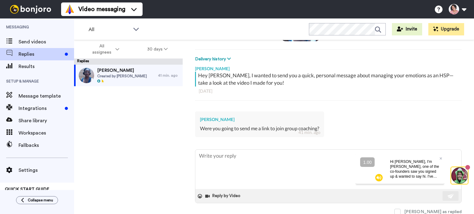
type textarea "H"
type textarea "x"
type textarea "He"
type textarea "x"
type textarea "Her"
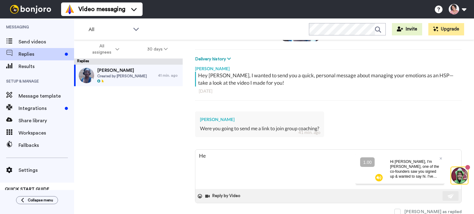
type textarea "x"
type textarea "Her'"
type textarea "x"
type textarea "Her's"
type textarea "x"
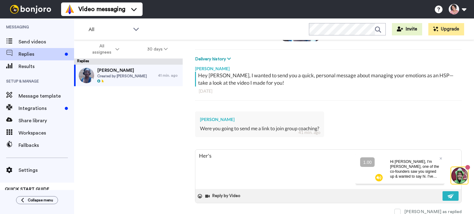
type textarea "Her'"
type textarea "x"
type textarea "Her"
type textarea "x"
type textarea "Here"
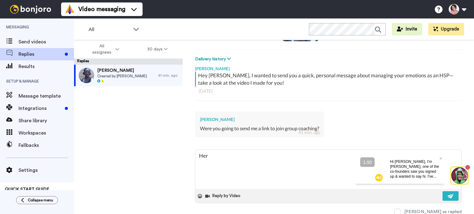
type textarea "x"
type textarea "Here'"
type textarea "x"
type textarea "Here's"
type textarea "x"
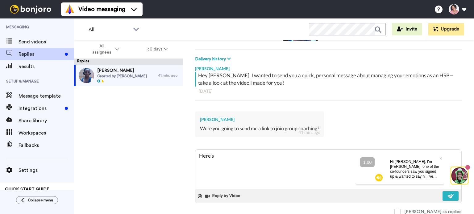
type textarea "Here's"
type textarea "x"
type textarea "Here's t"
type textarea "x"
type textarea "Here's th"
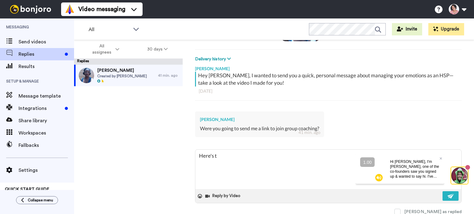
type textarea "x"
type textarea "Here's the"
type textarea "x"
type textarea "Here's the"
type textarea "x"
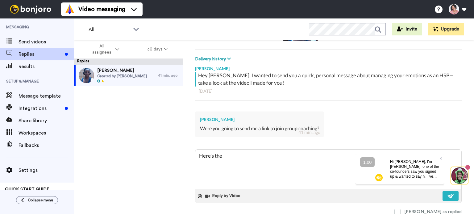
type textarea "Here's the l"
type textarea "x"
type textarea "Here's the li"
type textarea "x"
type textarea "Here's the lin"
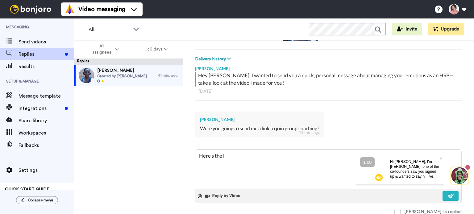
type textarea "x"
type textarea "Here's the link"
type textarea "x"
type textarea "Here's the link"
type textarea "x"
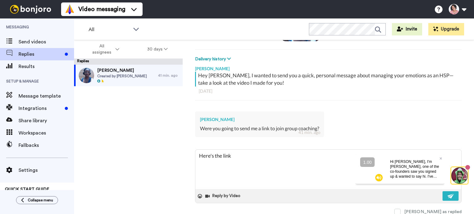
type textarea "Here's the link f"
type textarea "x"
type textarea "Here's the link fo"
type textarea "x"
type textarea "Here's the link for"
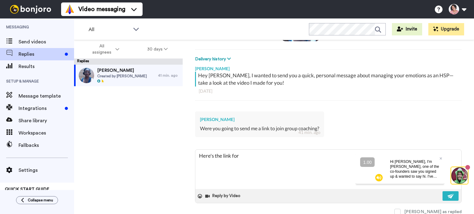
type textarea "x"
type textarea "Here's the link for t"
type textarea "x"
type textarea "Here's the link for th"
type textarea "x"
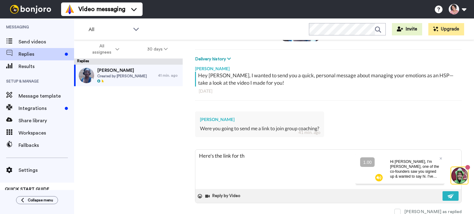
type textarea "Here's the link for the"
type textarea "x"
type textarea "Here's the link for the"
type textarea "x"
type textarea "Here's the link for the c"
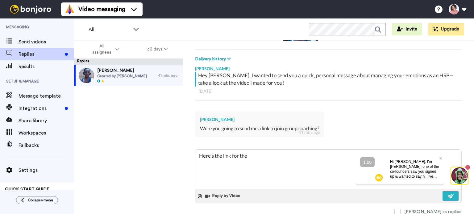
type textarea "x"
type textarea "Here's the link for the cu"
type textarea "x"
type textarea "Here's the link for the cur"
type textarea "x"
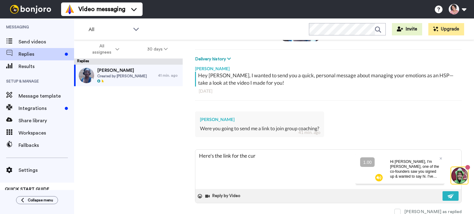
type textarea "Here's the link for the curr"
type textarea "x"
type textarea "Here's the link for the curre"
type textarea "x"
type textarea "Here's the link for the curren"
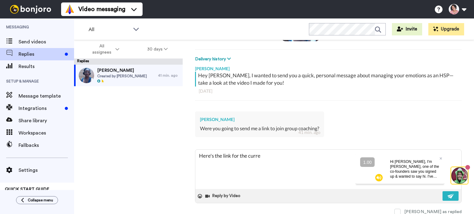
type textarea "x"
type textarea "Here's the link for the current"
type textarea "x"
type textarea "Here's the link for the current"
type textarea "x"
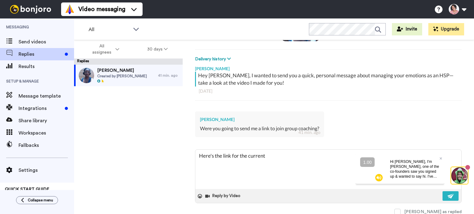
type textarea "Here's the link for the current s"
type textarea "x"
type textarea "Here's the link for the current sa"
type textarea "x"
type textarea "Here's the link for the current sal"
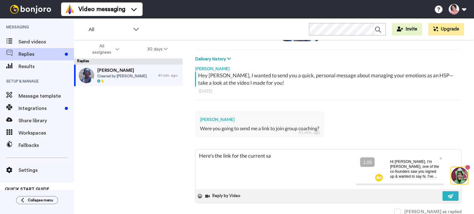
type textarea "x"
type textarea "Here's the link for the current sale"
type textarea "x"
type textarea "Here's the link for the current sale:"
type textarea "x"
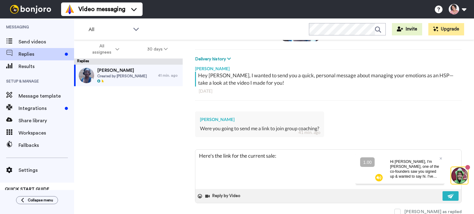
type textarea "Here's the link for the current sale:"
type textarea "x"
type textarea "Here's the link for the current sale: https://womenfindinggod.com/mye-sale"
type textarea "x"
type textarea "Here's the link for the current sale: https://womenfindinggod.com/mye-sale"
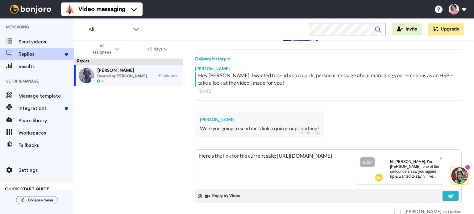
click at [441, 159] on icon at bounding box center [440, 159] width 2 height 4
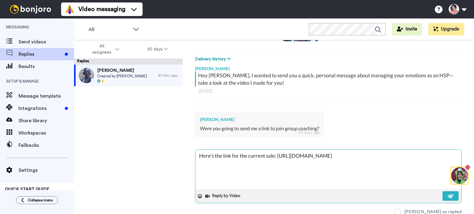
click at [379, 159] on textarea "Here's the link for the current sale: https://womenfindinggod.com/mye-sale" at bounding box center [328, 169] width 266 height 39
type textarea "x"
type textarea "Here's the link for the current sale: https://womenfindinggod.com/mye-sale"
type textarea "x"
type textarea "Here's the link for the current sale: https://womenfindinggod.com/mye-sale"
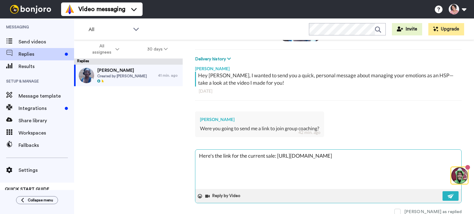
type textarea "x"
type textarea "Here's the link for the current sale: https://womenfindinggod.com/mye-sale $"
type textarea "x"
type textarea "Here's the link for the current sale: https://womenfindinggod.com/mye-sale $1"
type textarea "x"
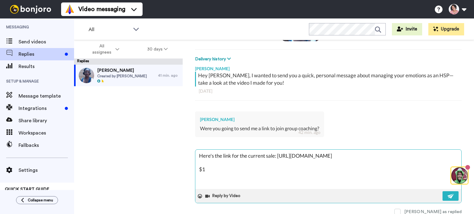
type textarea "Here's the link for the current sale: https://womenfindinggod.com/mye-sale $"
type textarea "x"
type textarea "Here's the link for the current sale: https://womenfindinggod.com/mye-sale $3"
type textarea "x"
type textarea "Here's the link for the current sale: https://womenfindinggod.com/mye-sale $39"
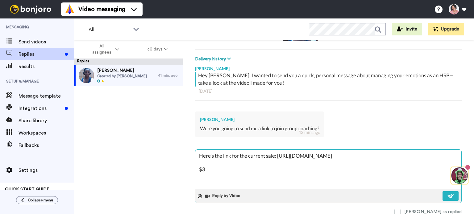
type textarea "x"
type textarea "Here's the link for the current sale: https://womenfindinggod.com/mye-sale $397"
type textarea "x"
type textarea "Here's the link for the current sale: https://womenfindinggod.com/mye-sale $397"
type textarea "x"
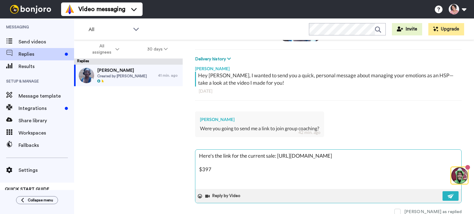
type textarea "Here's the link for the current sale: https://womenfindinggod.com/mye-sale $397…"
type textarea "x"
type textarea "Here's the link for the current sale: https://womenfindinggod.com/mye-sale $397…"
type textarea "x"
type textarea "Here's the link for the current sale: https://womenfindinggod.com/mye-sale $397…"
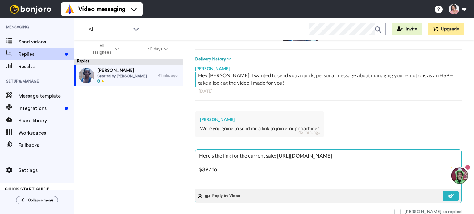
type textarea "x"
type textarea "Here's the link for the current sale: https://womenfindinggod.com/mye-sale $397…"
type textarea "x"
type textarea "Here's the link for the current sale: https://womenfindinggod.com/mye-sale $397…"
type textarea "x"
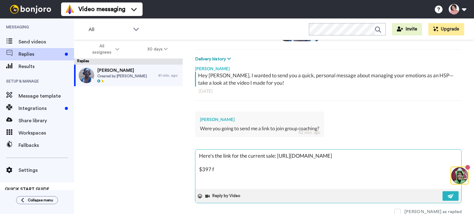
type textarea "Here's the link for the current sale: https://womenfindinggod.com/mye-sale $397…"
type textarea "x"
type textarea "Here's the link for the current sale: https://womenfindinggod.com/mye-sale $397…"
type textarea "x"
type textarea "Here's the link for the current sale: https://womenfindinggod.com/mye-sale $397…"
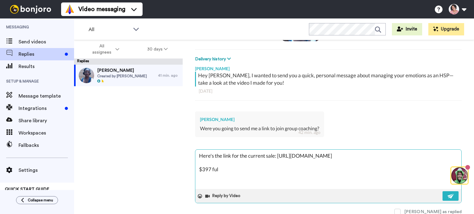
type textarea "x"
type textarea "Here's the link for the current sale: https://womenfindinggod.com/mye-sale $397…"
type textarea "x"
type textarea "Here's the link for the current sale: https://womenfindinggod.com/mye-sale $397…"
type textarea "x"
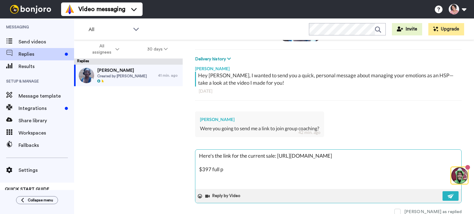
type textarea "Here's the link for the current sale: https://womenfindinggod.com/mye-sale $397…"
type textarea "x"
type textarea "Here's the link for the current sale: https://womenfindinggod.com/mye-sale $397…"
type textarea "x"
type textarea "Here's the link for the current sale: https://womenfindinggod.com/mye-sale $397…"
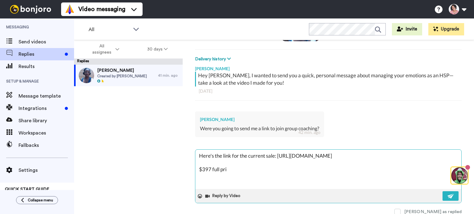
type textarea "x"
type textarea "Here's the link for the current sale: https://womenfindinggod.com/mye-sale $397…"
type textarea "x"
type textarea "Here's the link for the current sale: https://womenfindinggod.com/mye-sale $397…"
type textarea "x"
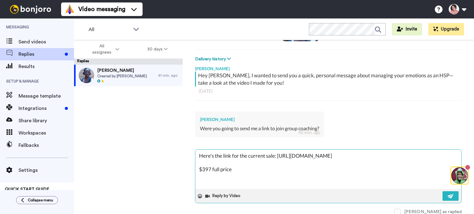
type textarea "Here's the link for the current sale: https://womenfindinggod.com/mye-sale $397…"
type textarea "x"
type textarea "Here's the link for the current sale: https://womenfindinggod.com/mye-sale $397…"
type textarea "x"
type textarea "Here's the link for the current sale: https://womenfindinggod.com/mye-sale $397…"
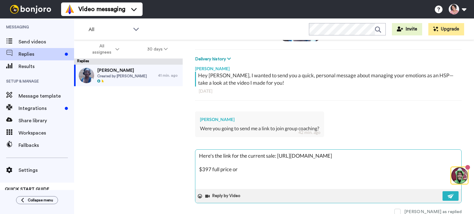
type textarea "x"
type textarea "Here's the link for the current sale: https://womenfindinggod.com/mye-sale $397…"
type textarea "x"
type textarea "Here's the link for the current sale: https://womenfindinggod.com/mye-sale $397…"
type textarea "x"
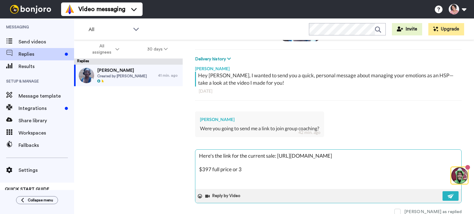
type textarea "Here's the link for the current sale: https://womenfindinggod.com/mye-sale $397…"
type textarea "x"
type textarea "Here's the link for the current sale: https://womenfindinggod.com/mye-sale $397…"
type textarea "x"
type textarea "Here's the link for the current sale: https://womenfindinggod.com/mye-sale $397…"
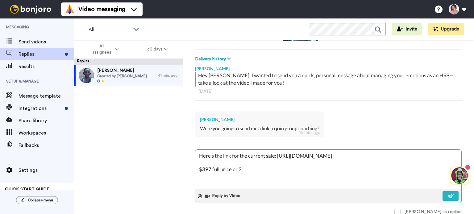
type textarea "x"
type textarea "Here's the link for the current sale: https://womenfindinggod.com/mye-sale $397…"
type textarea "x"
type textarea "Here's the link for the current sale: https://womenfindinggod.com/mye-sale $397…"
type textarea "x"
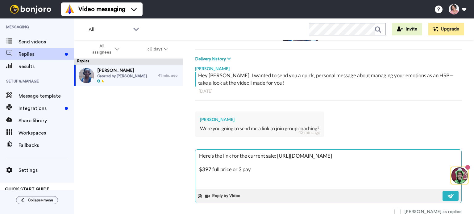
type textarea "Here's the link for the current sale: https://womenfindinggod.com/mye-sale $397…"
type textarea "x"
type textarea "Here's the link for the current sale: https://womenfindinggod.com/mye-sale $397…"
type textarea "x"
type textarea "Here's the link for the current sale: https://womenfindinggod.com/mye-sale $397…"
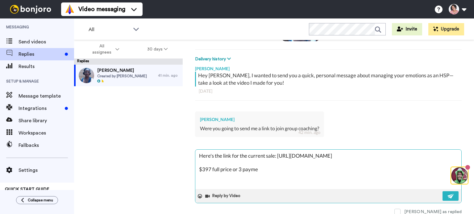
type textarea "x"
type textarea "Here's the link for the current sale: https://womenfindinggod.com/mye-sale $397…"
type textarea "x"
type textarea "Here's the link for the current sale: https://womenfindinggod.com/mye-sale $397…"
type textarea "x"
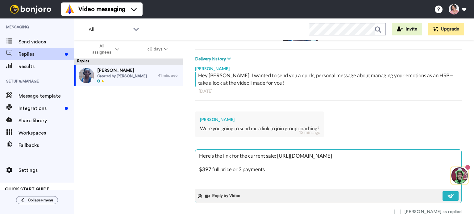
type textarea "Here's the link for the current sale: https://womenfindinggod.com/mye-sale $397…"
type textarea "x"
type textarea "Here's the link for the current sale: https://womenfindinggod.com/mye-sale $397…"
type textarea "x"
type textarea "Here's the link for the current sale: https://womenfindinggod.com/mye-sale $397…"
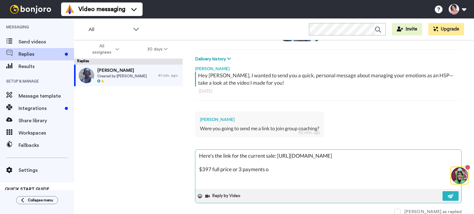
type textarea "x"
type textarea "Here's the link for the current sale: https://womenfindinggod.com/mye-sale $397…"
type textarea "x"
type textarea "Here's the link for the current sale: https://womenfindinggod.com/mye-sale $397…"
type textarea "x"
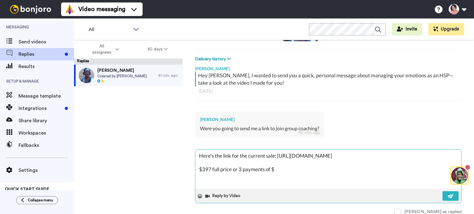
type textarea "Here's the link for the current sale: https://womenfindinggod.com/mye-sale $397…"
type textarea "x"
type textarea "Here's the link for the current sale: https://womenfindinggod.com/mye-sale $397…"
type textarea "x"
type textarea "Here's the link for the current sale: https://womenfindinggod.com/mye-sale $397…"
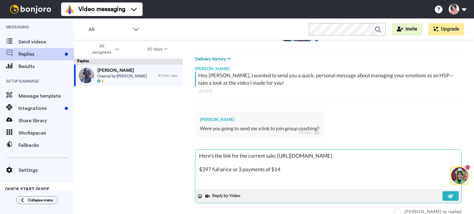
type textarea "x"
type textarea "Here's the link for the current sale: https://womenfindinggod.com/mye-sale $397…"
click at [443, 191] on button at bounding box center [450, 196] width 16 height 10
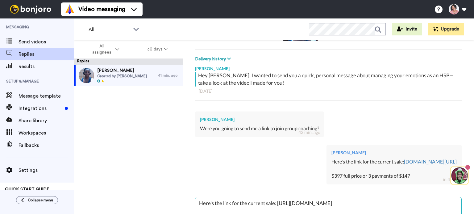
type textarea "x"
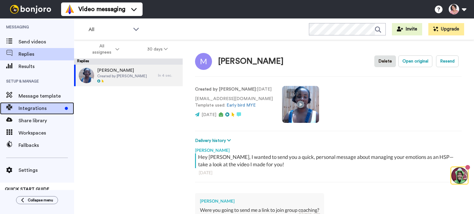
click at [58, 106] on span "Integrations" at bounding box center [40, 108] width 44 height 7
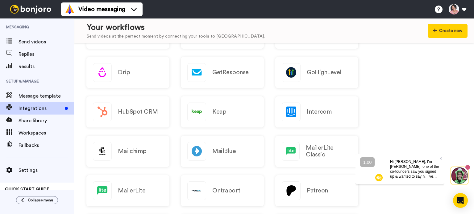
scroll to position [116, 0]
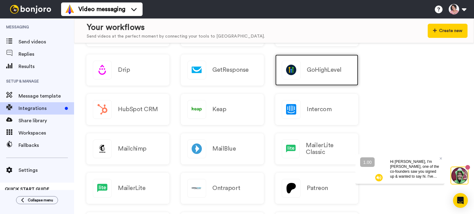
click at [303, 72] on div "GoHighLevel" at bounding box center [316, 70] width 83 height 31
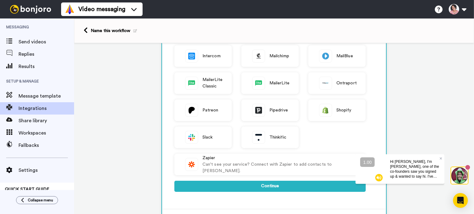
scroll to position [174, 0]
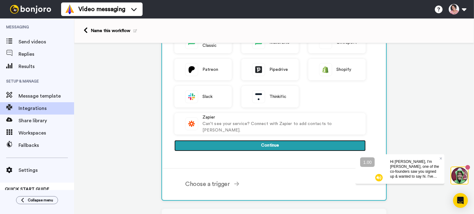
click at [256, 150] on button "Continue" at bounding box center [269, 145] width 191 height 11
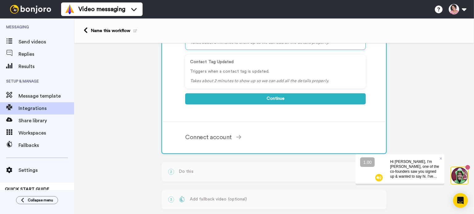
scroll to position [112, 0]
